Goal: Contribute content: Add original content to the website for others to see

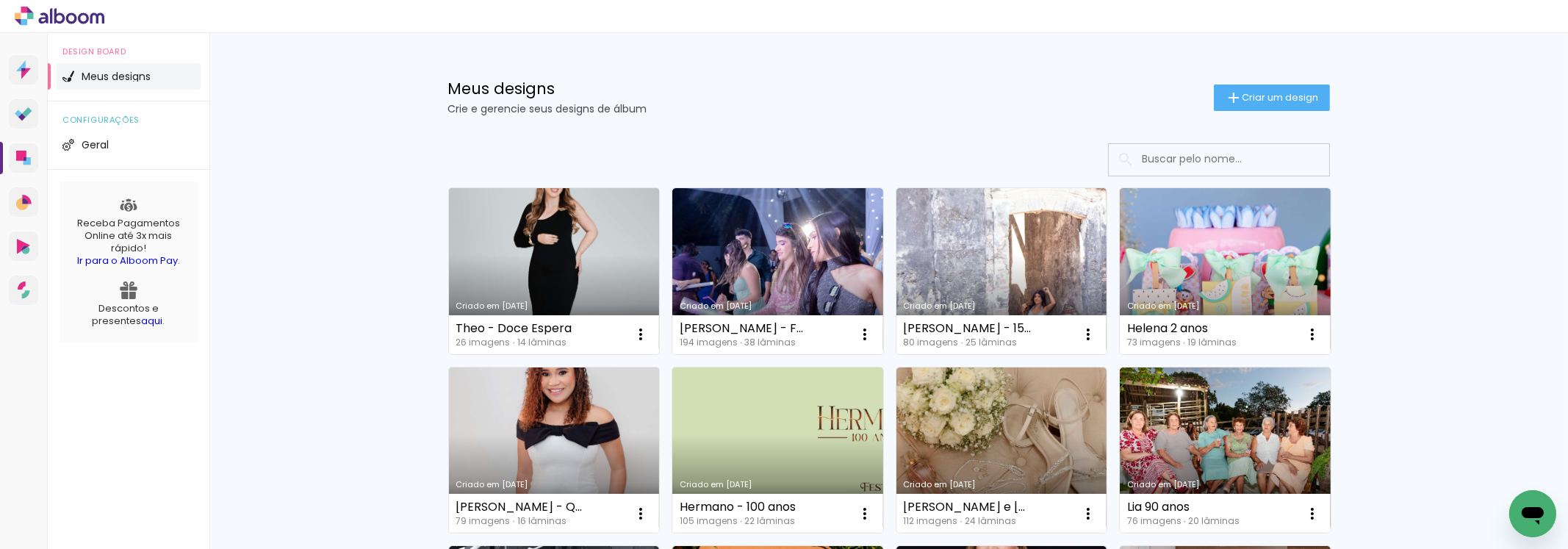
click at [612, 258] on link "Criado em [DATE]" at bounding box center [554, 271] width 211 height 166
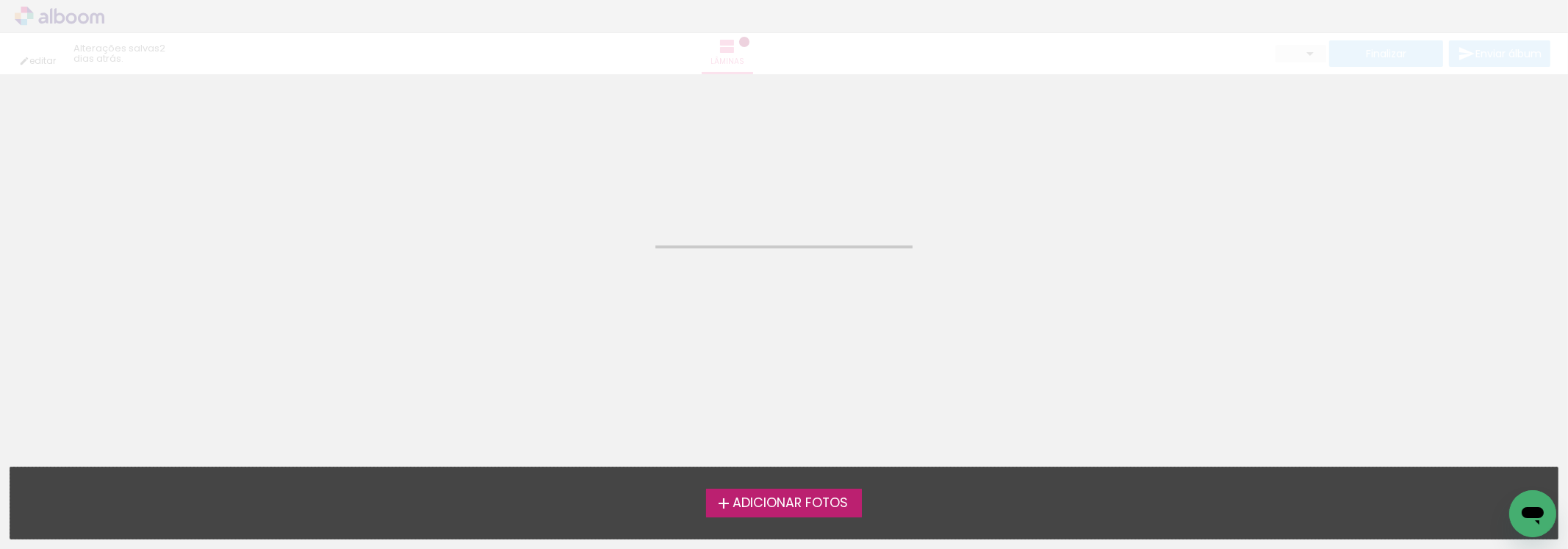
click at [612, 258] on neon-animated-pages "Confirmar Cancelar" at bounding box center [784, 311] width 1568 height 475
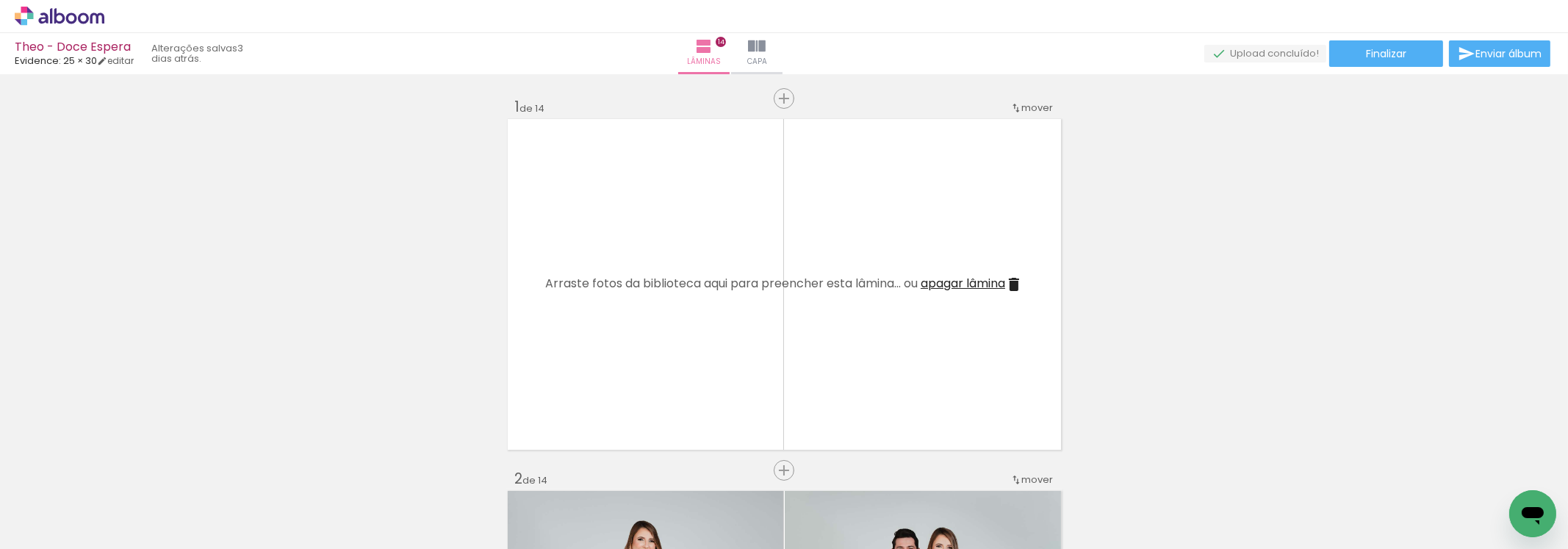
click at [30, 531] on iron-icon at bounding box center [21, 530] width 18 height 18
click at [0, 0] on input "file" at bounding box center [0, 0] width 0 height 0
click at [44, 518] on paper-button "Adicionar Fotos" at bounding box center [45, 530] width 71 height 24
click at [0, 0] on input "file" at bounding box center [0, 0] width 0 height 0
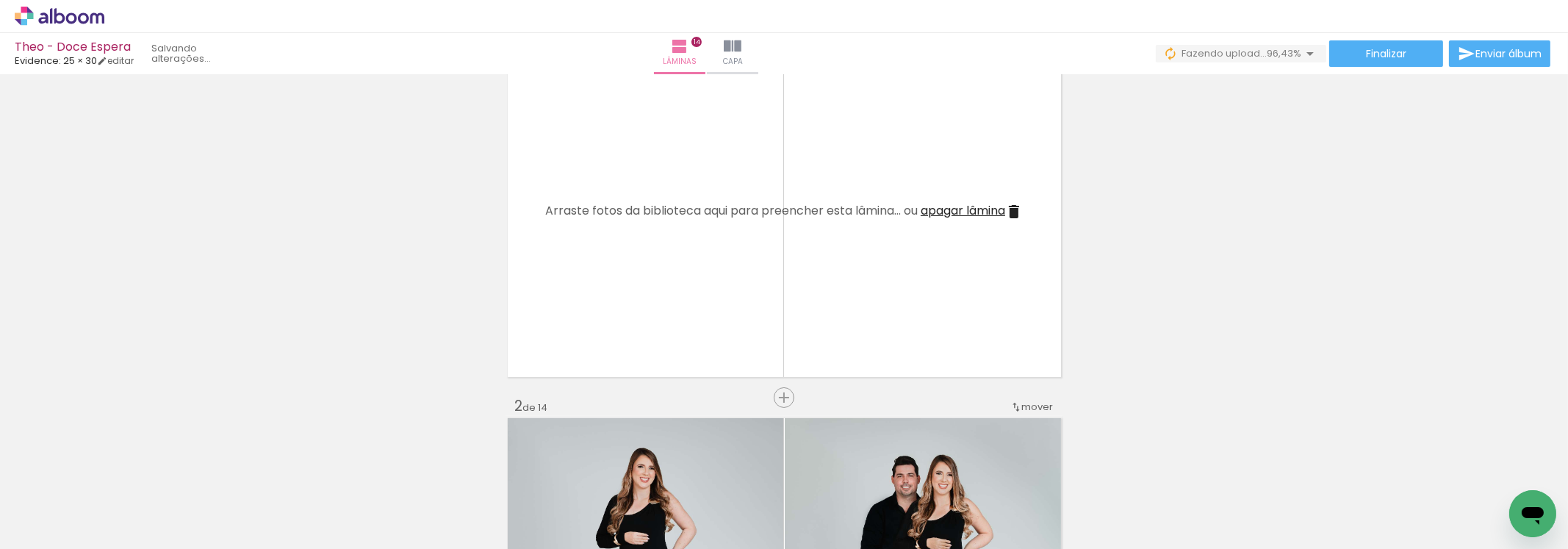
click at [40, 522] on span "Adicionar Fotos" at bounding box center [52, 530] width 44 height 16
click at [0, 0] on input "file" at bounding box center [0, 0] width 0 height 0
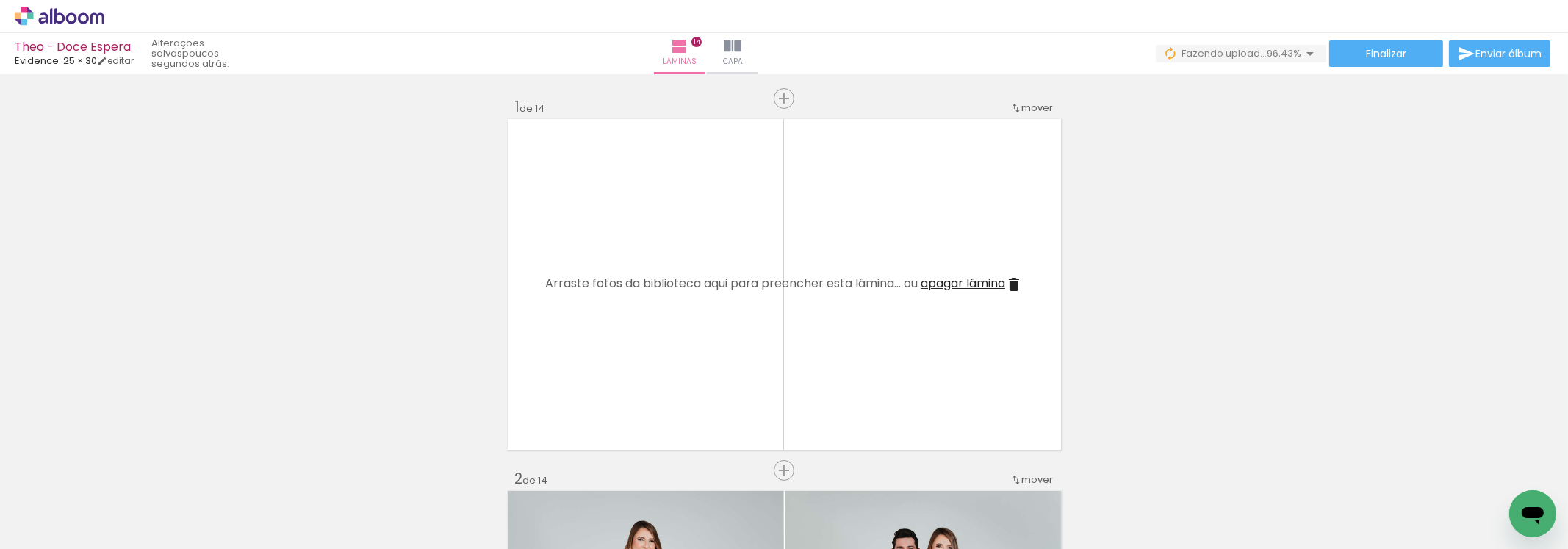
scroll to position [0, 861]
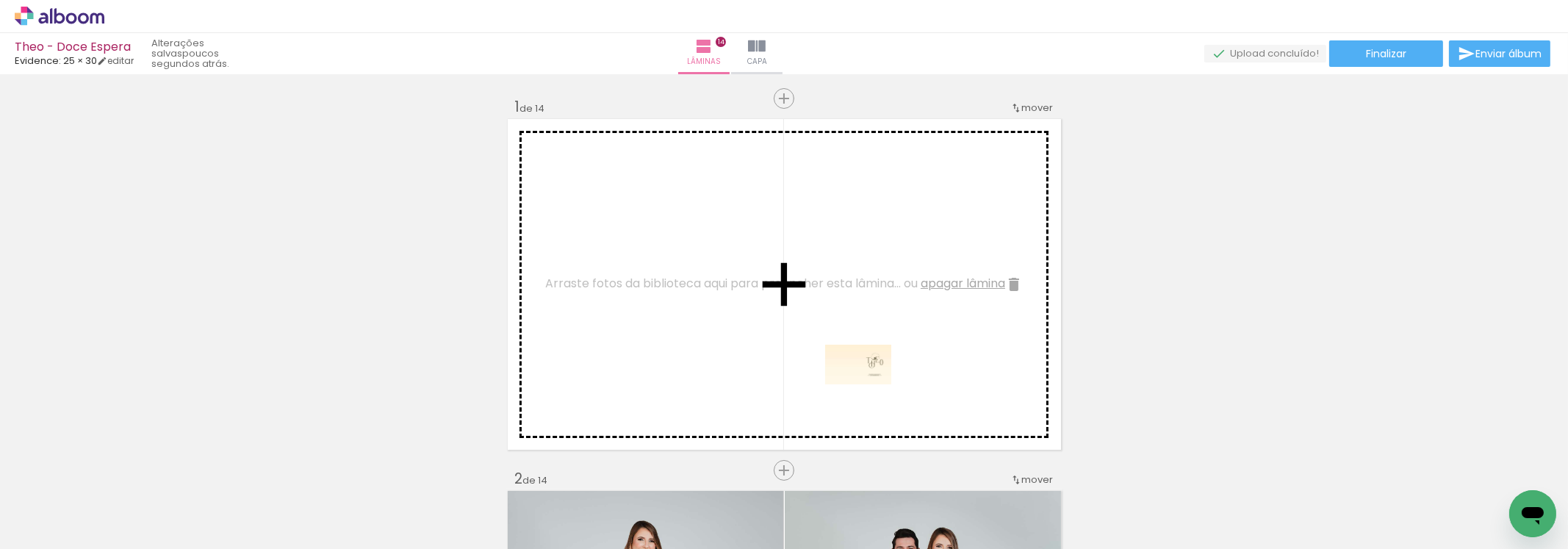
drag, startPoint x: 1434, startPoint y: 514, endPoint x: 869, endPoint y: 389, distance: 578.7
click at [869, 389] on quentale-workspace at bounding box center [784, 274] width 1568 height 549
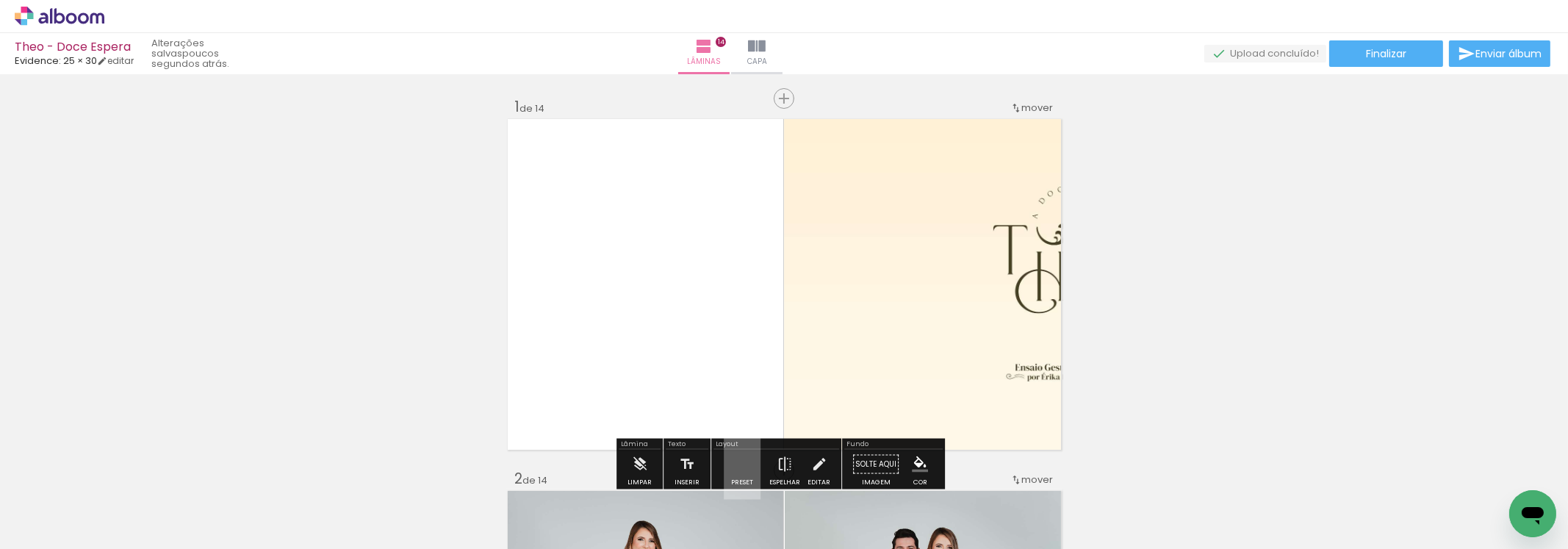
scroll to position [73, 0]
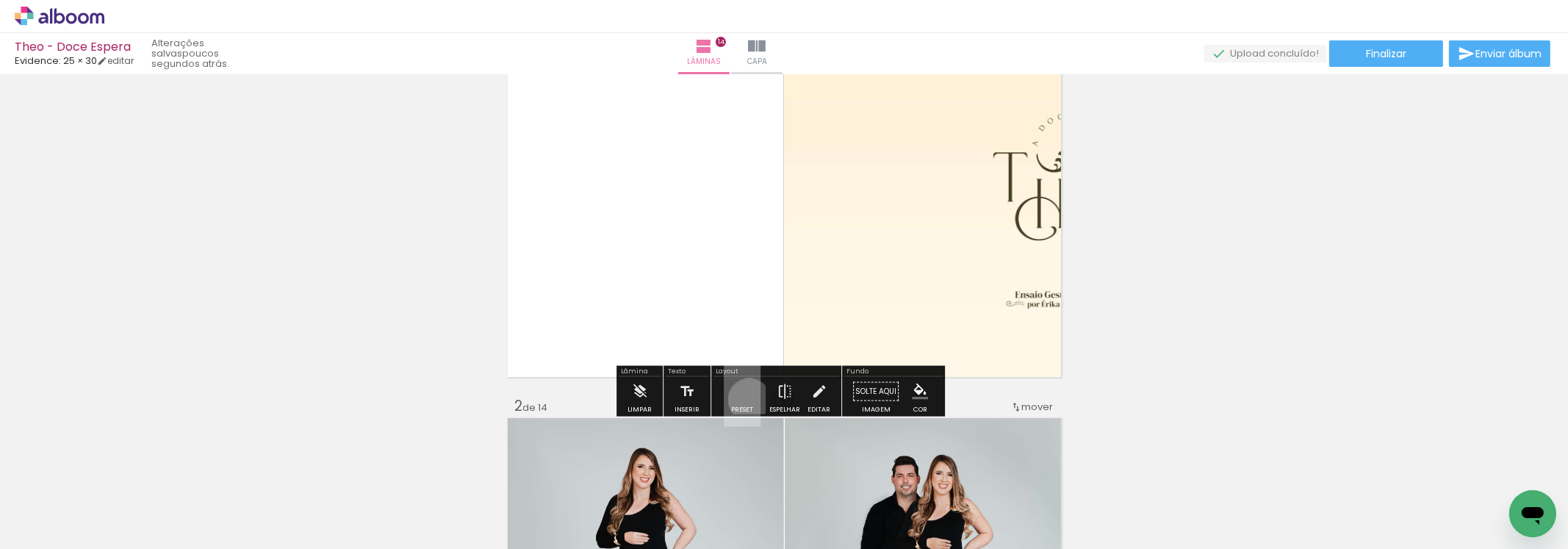
click at [746, 399] on quentale-layouter at bounding box center [742, 391] width 37 height 70
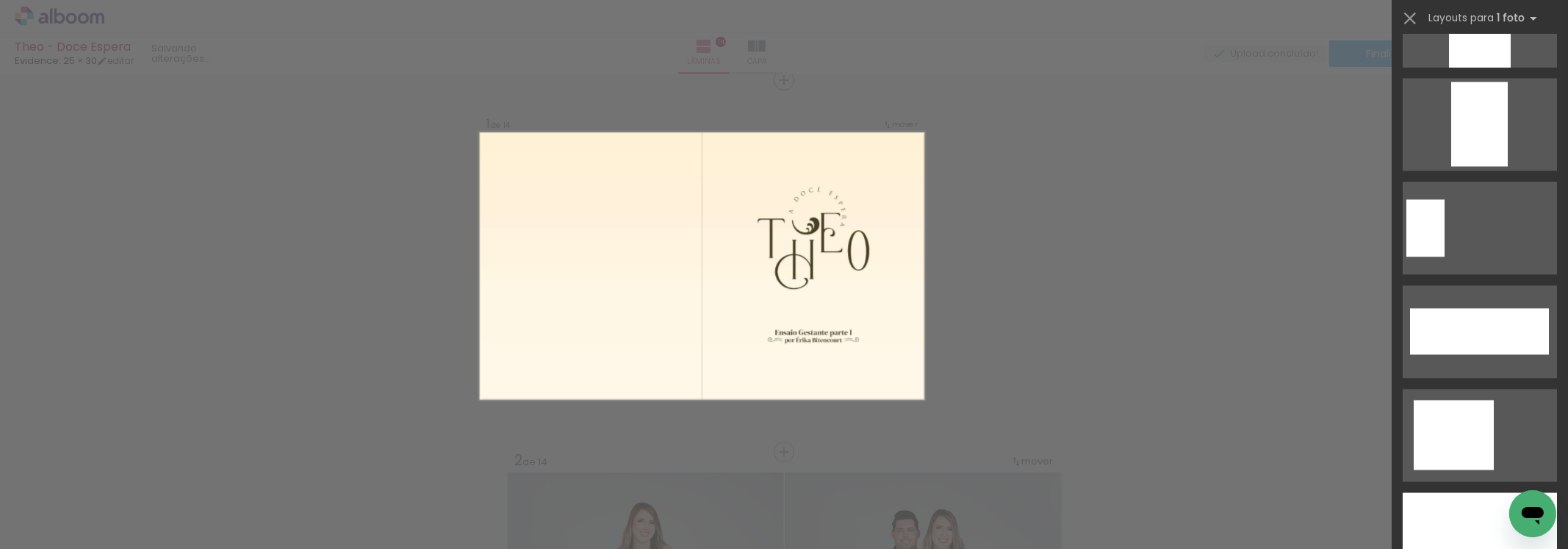
scroll to position [5000, 0]
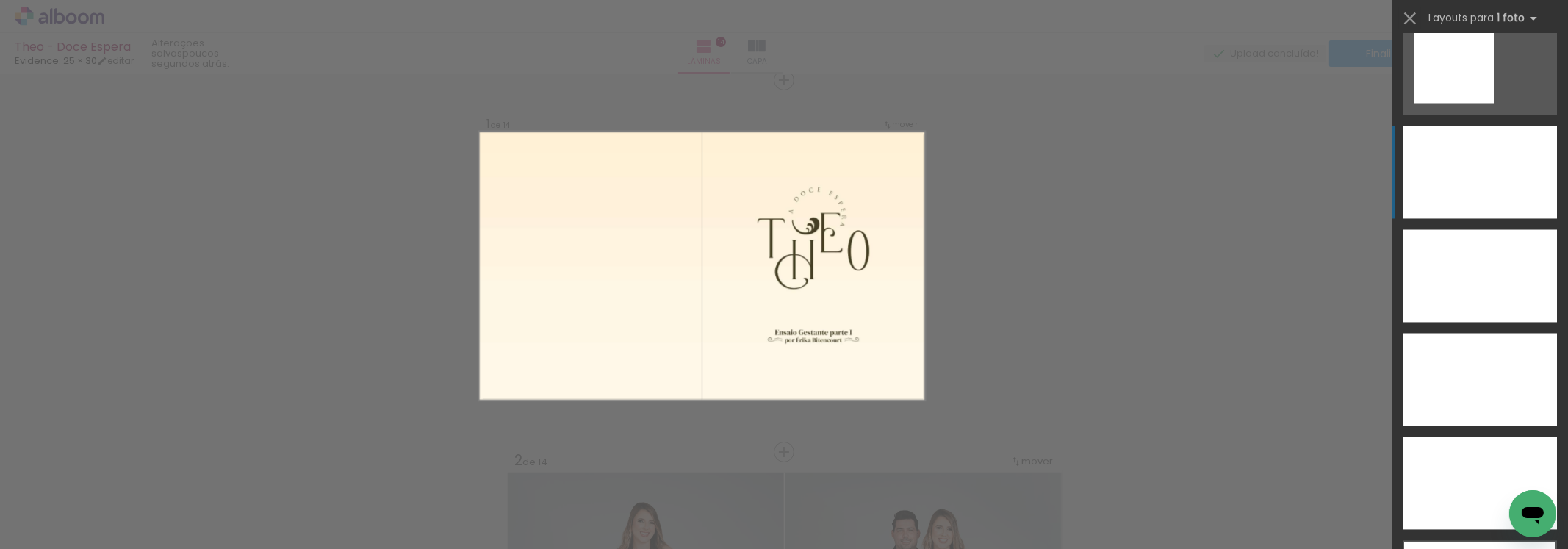
click at [1514, 214] on div at bounding box center [1479, 172] width 155 height 92
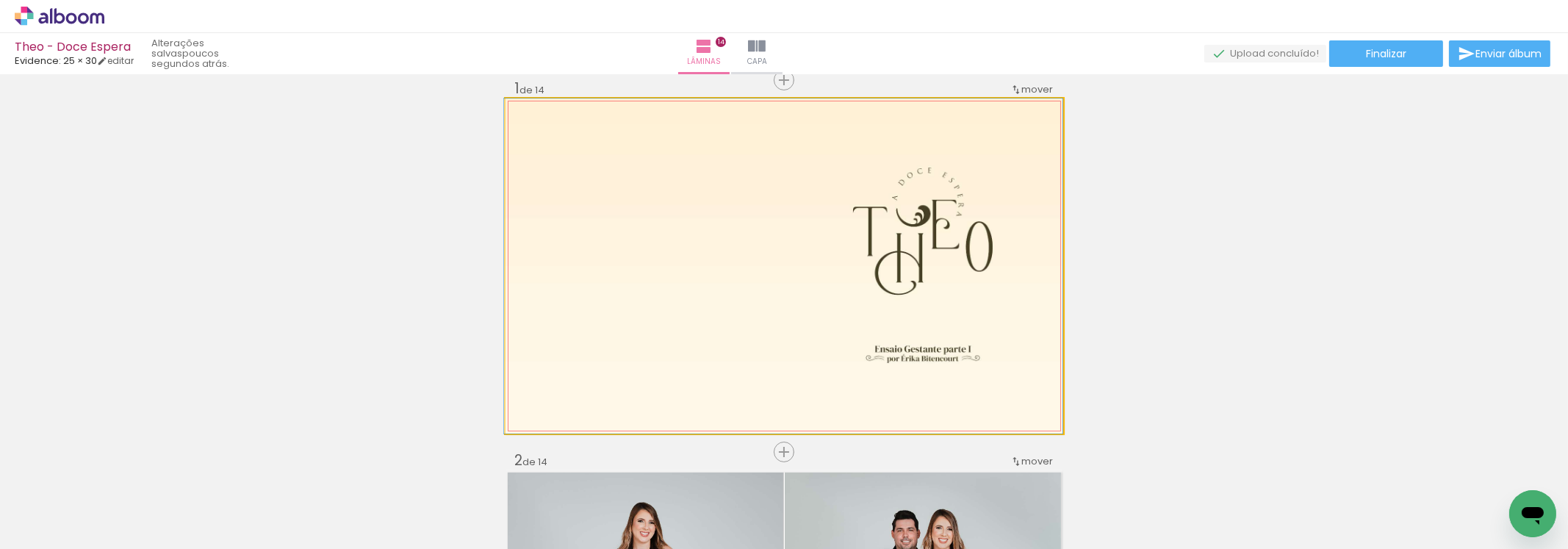
drag, startPoint x: 970, startPoint y: 274, endPoint x: 903, endPoint y: 235, distance: 77.5
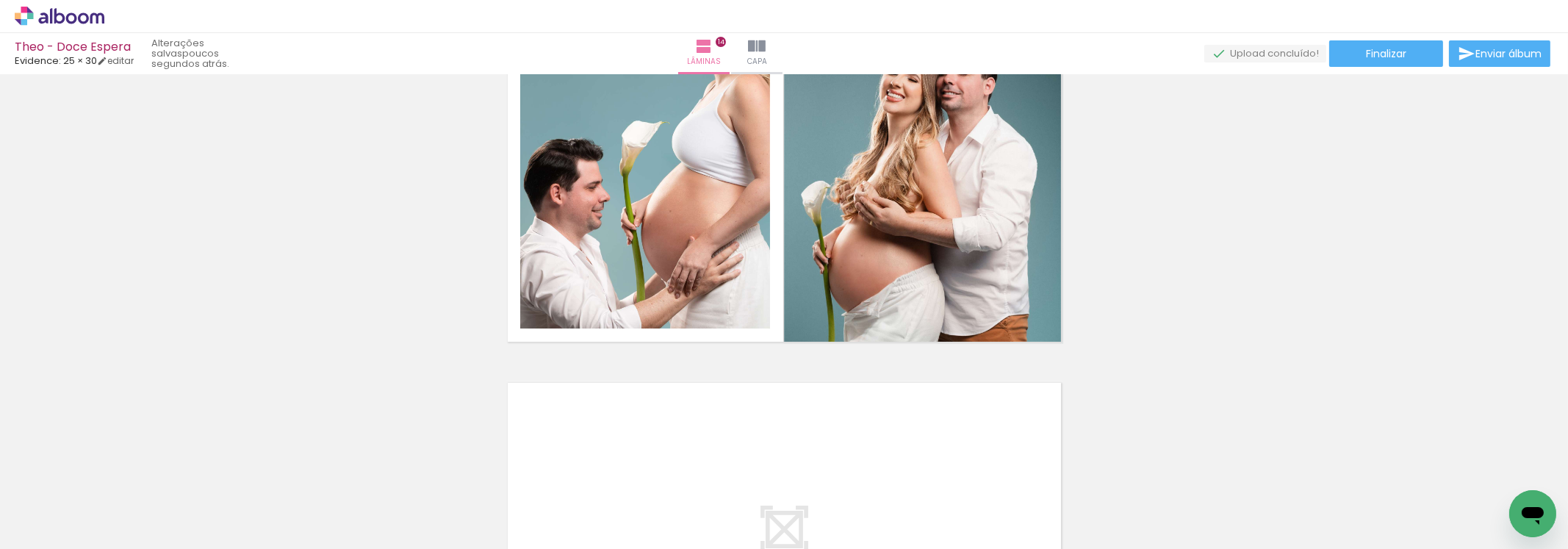
scroll to position [5255, 0]
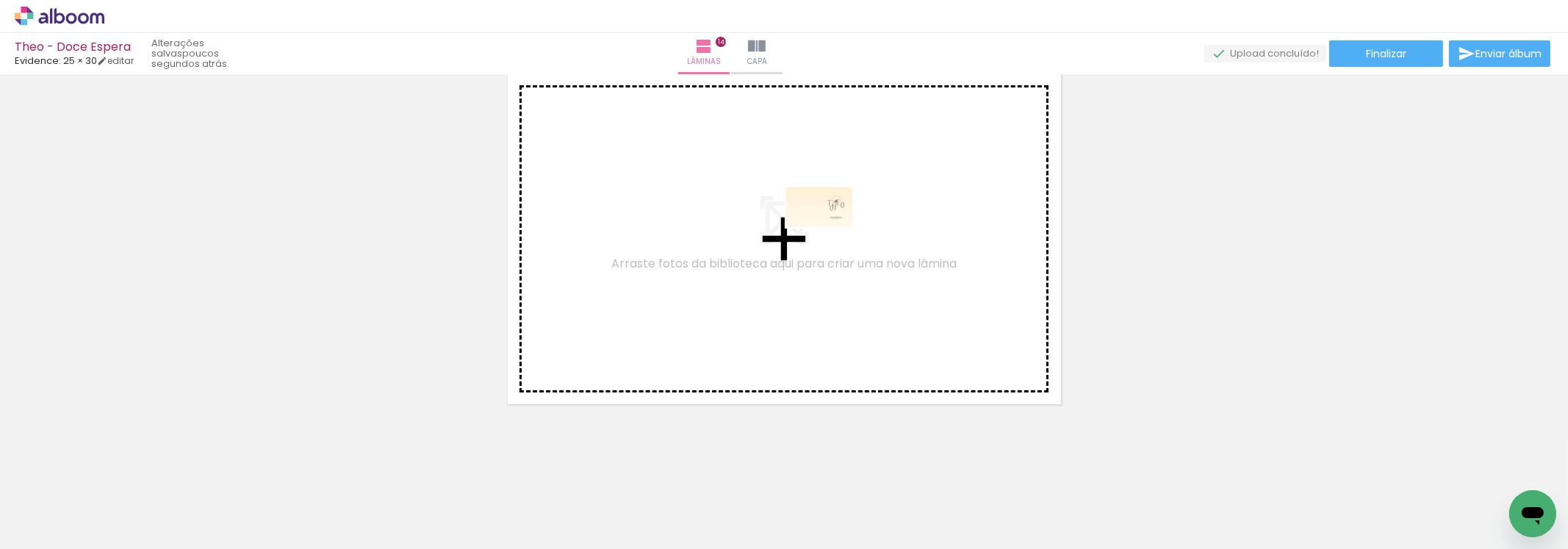
drag, startPoint x: 1500, startPoint y: 490, endPoint x: 830, endPoint y: 232, distance: 718.0
click at [830, 232] on quentale-workspace at bounding box center [784, 274] width 1568 height 549
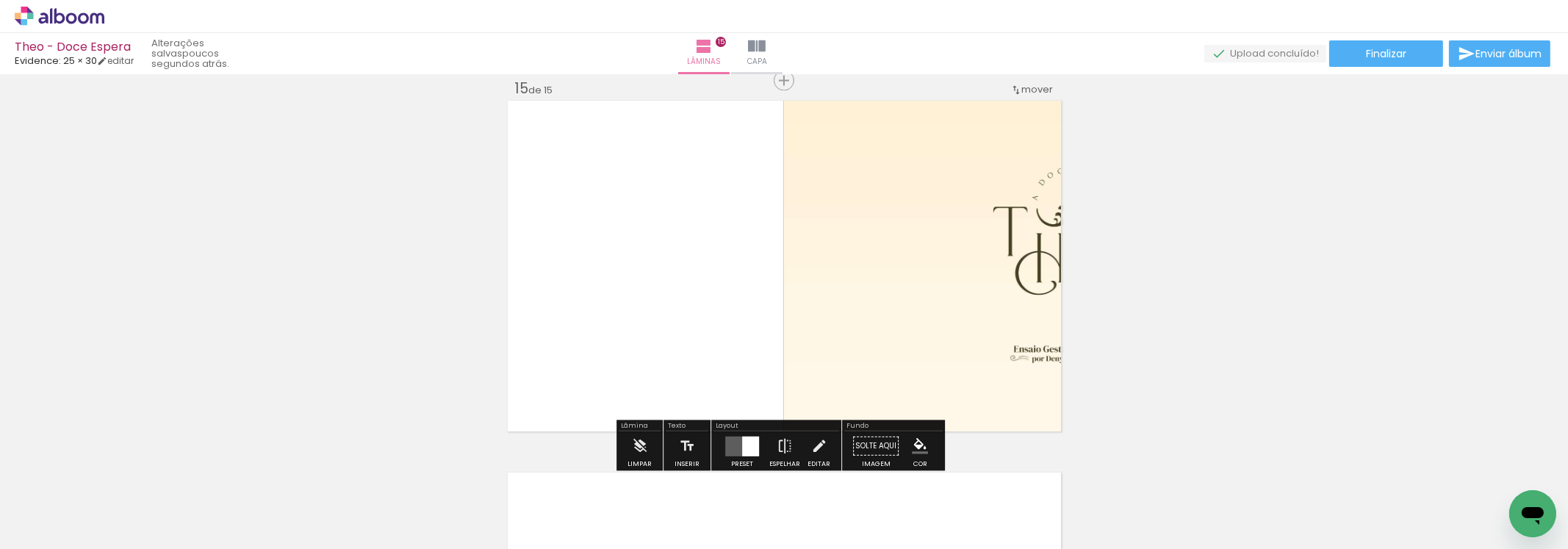
scroll to position [5228, 0]
click at [748, 439] on div at bounding box center [750, 445] width 17 height 20
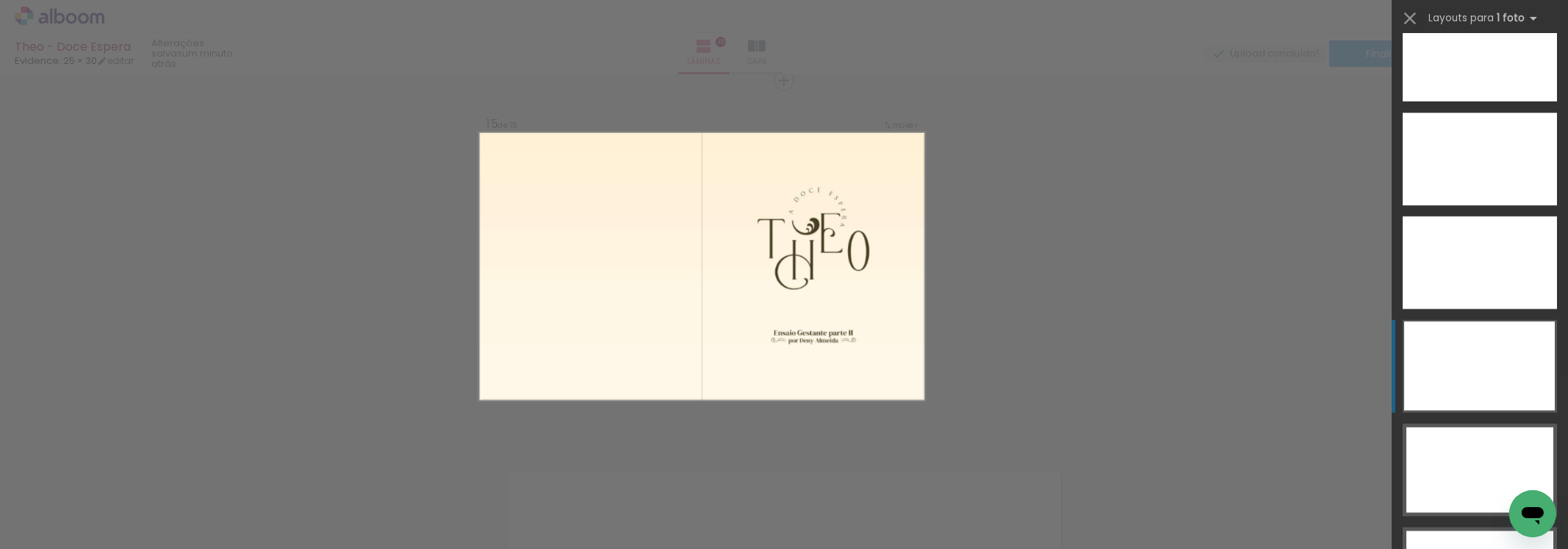
scroll to position [5000, 0]
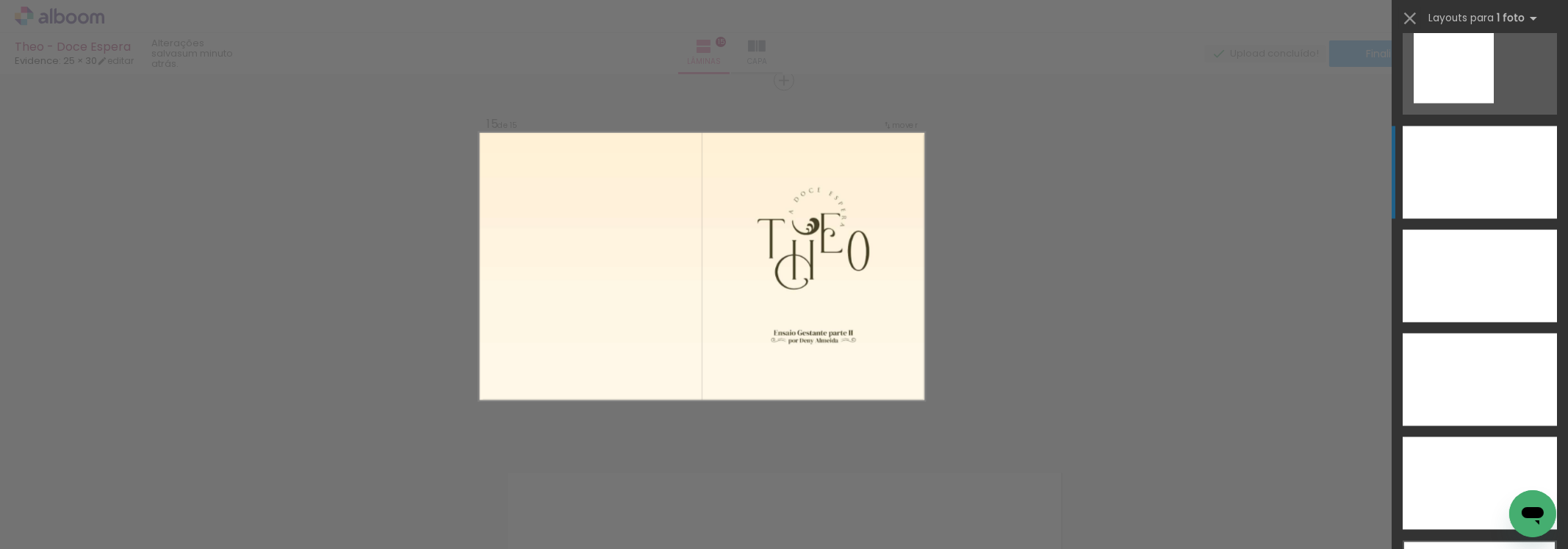
click at [1525, 182] on div at bounding box center [1479, 172] width 155 height 92
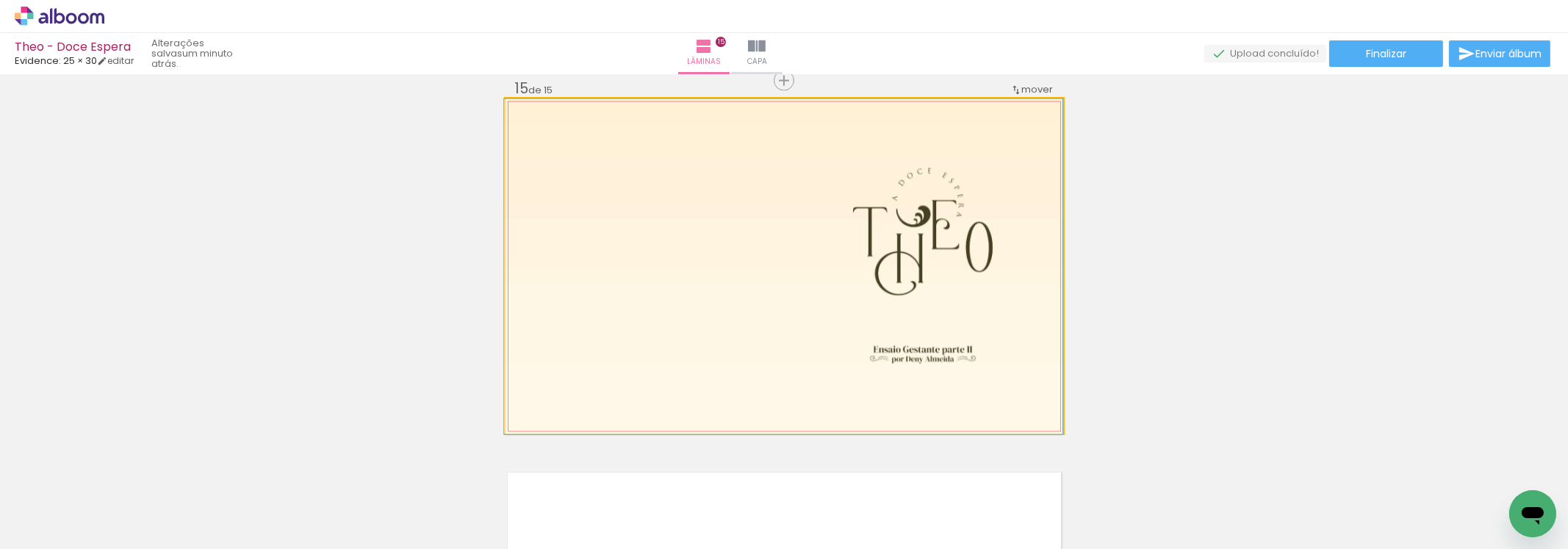
drag, startPoint x: 798, startPoint y: 277, endPoint x: 740, endPoint y: 252, distance: 63.2
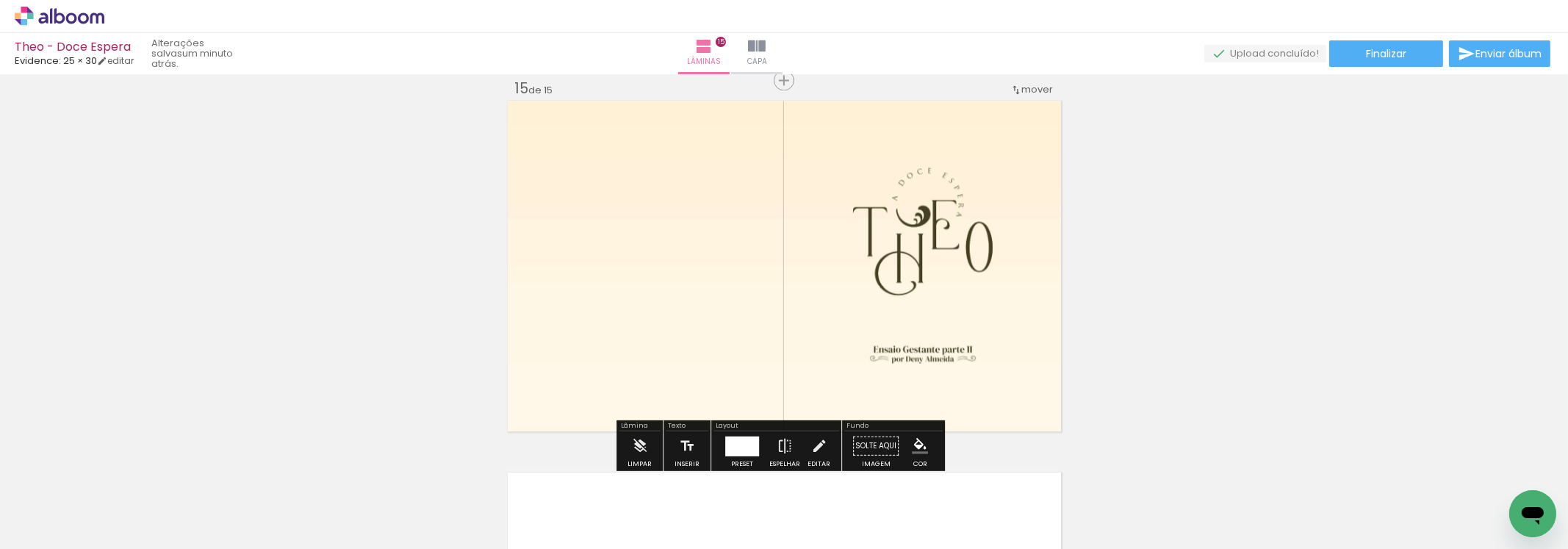
scroll to position [5449, 0]
